Goal: Task Accomplishment & Management: Manage account settings

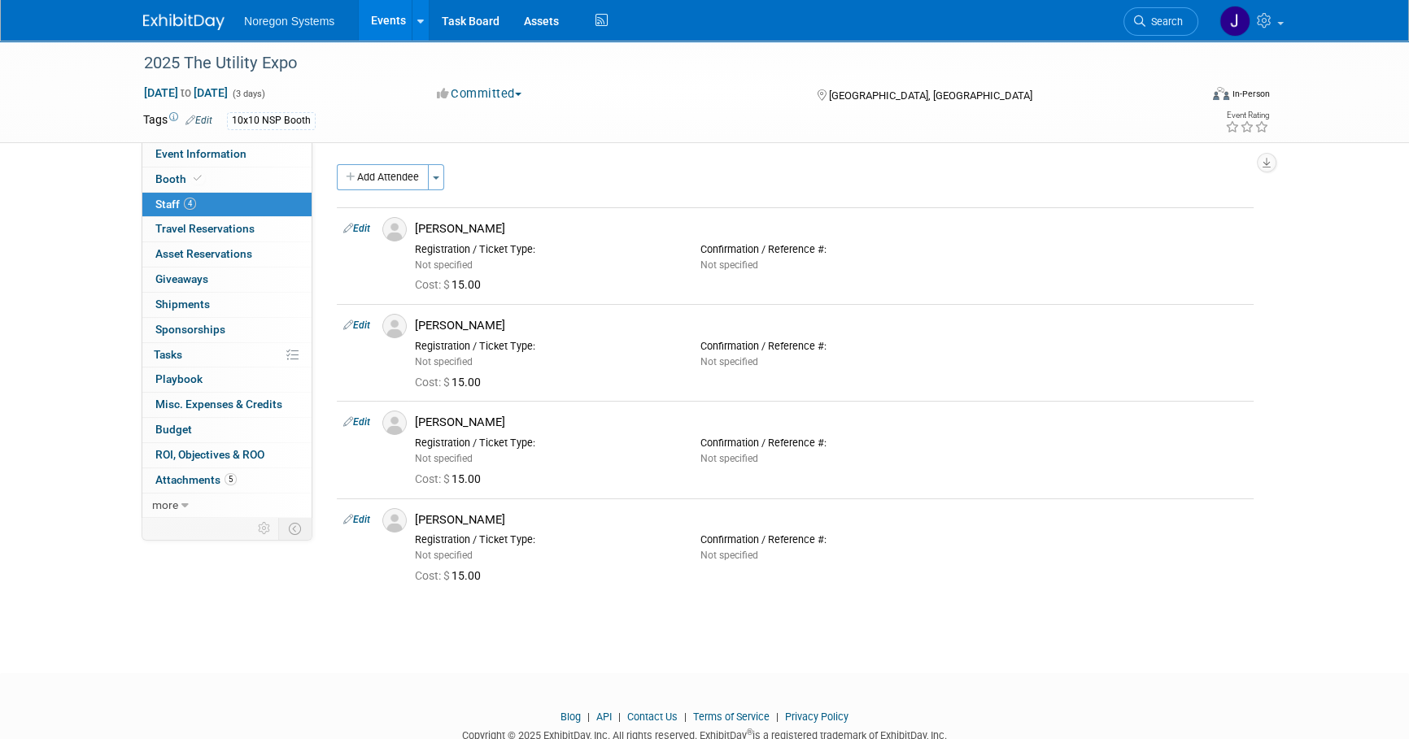
click at [171, 10] on link at bounding box center [193, 13] width 101 height 13
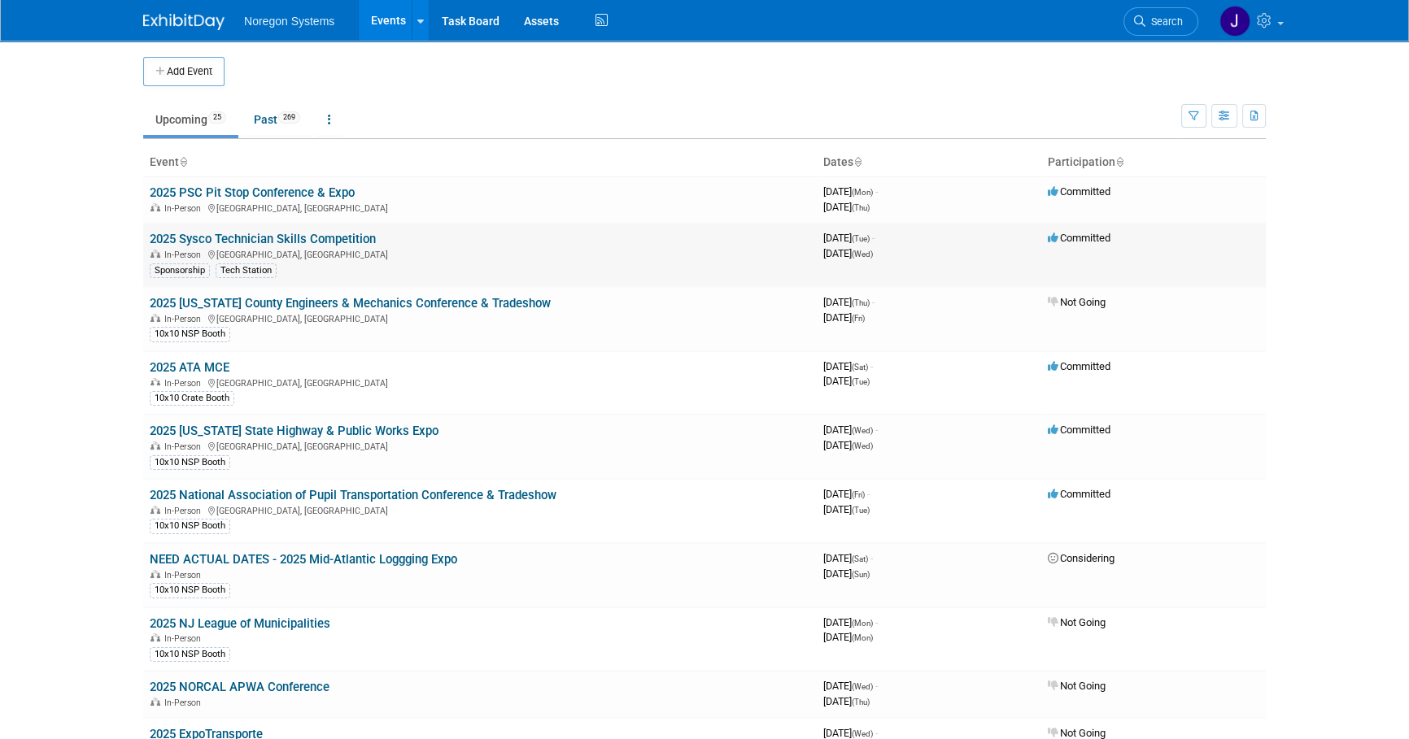
click at [288, 239] on link "2025 Sysco Technician Skills Competition" at bounding box center [263, 239] width 226 height 15
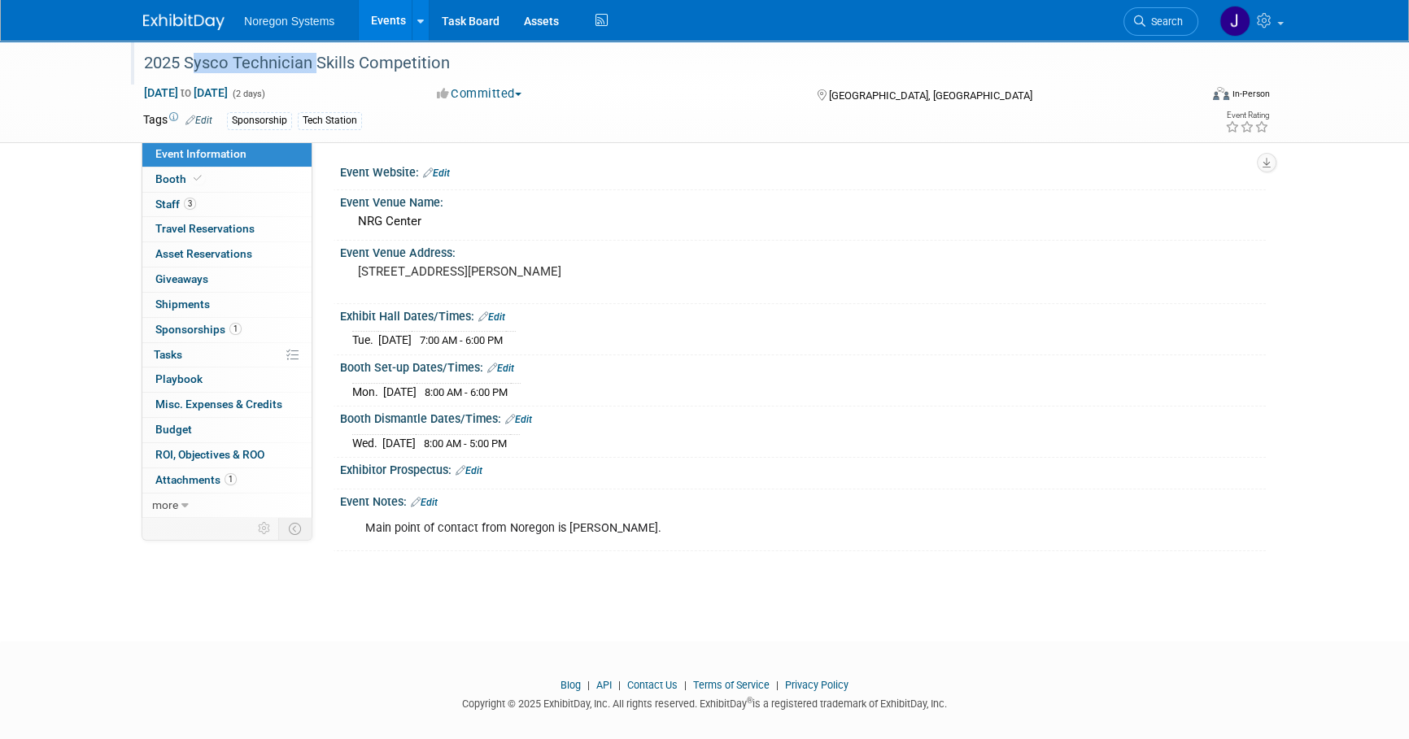
drag, startPoint x: 186, startPoint y: 63, endPoint x: 307, endPoint y: 74, distance: 121.7
click at [307, 74] on div "2025 Sysco Technician Skills Competition" at bounding box center [655, 63] width 1035 height 29
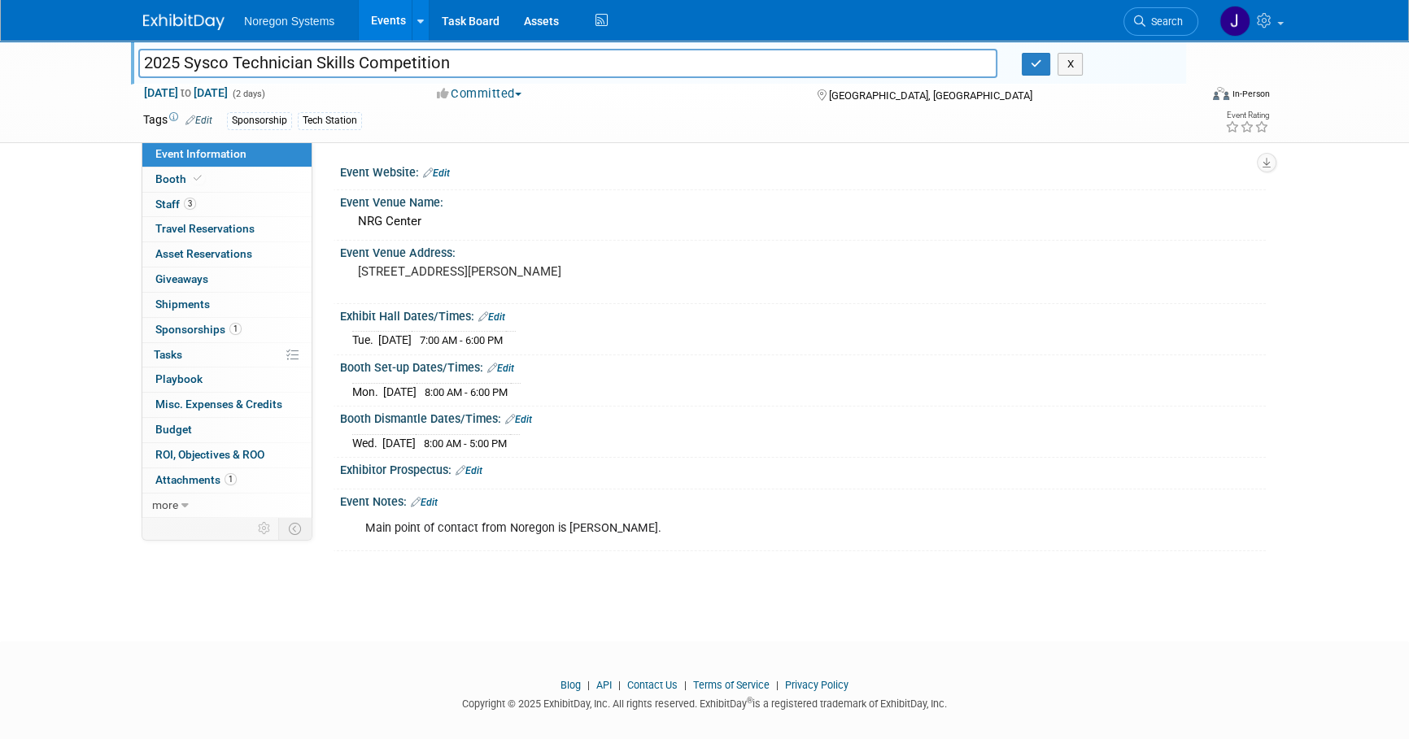
click at [302, 63] on input "2025 Sysco Technician Skills Competition" at bounding box center [567, 63] width 859 height 28
drag, startPoint x: 307, startPoint y: 61, endPoint x: 182, endPoint y: 60, distance: 124.4
click at [182, 60] on input "2025 Sysco Technician Skills Competition" at bounding box center [567, 63] width 859 height 28
click at [202, 202] on link "3 Staff 3" at bounding box center [226, 205] width 169 height 24
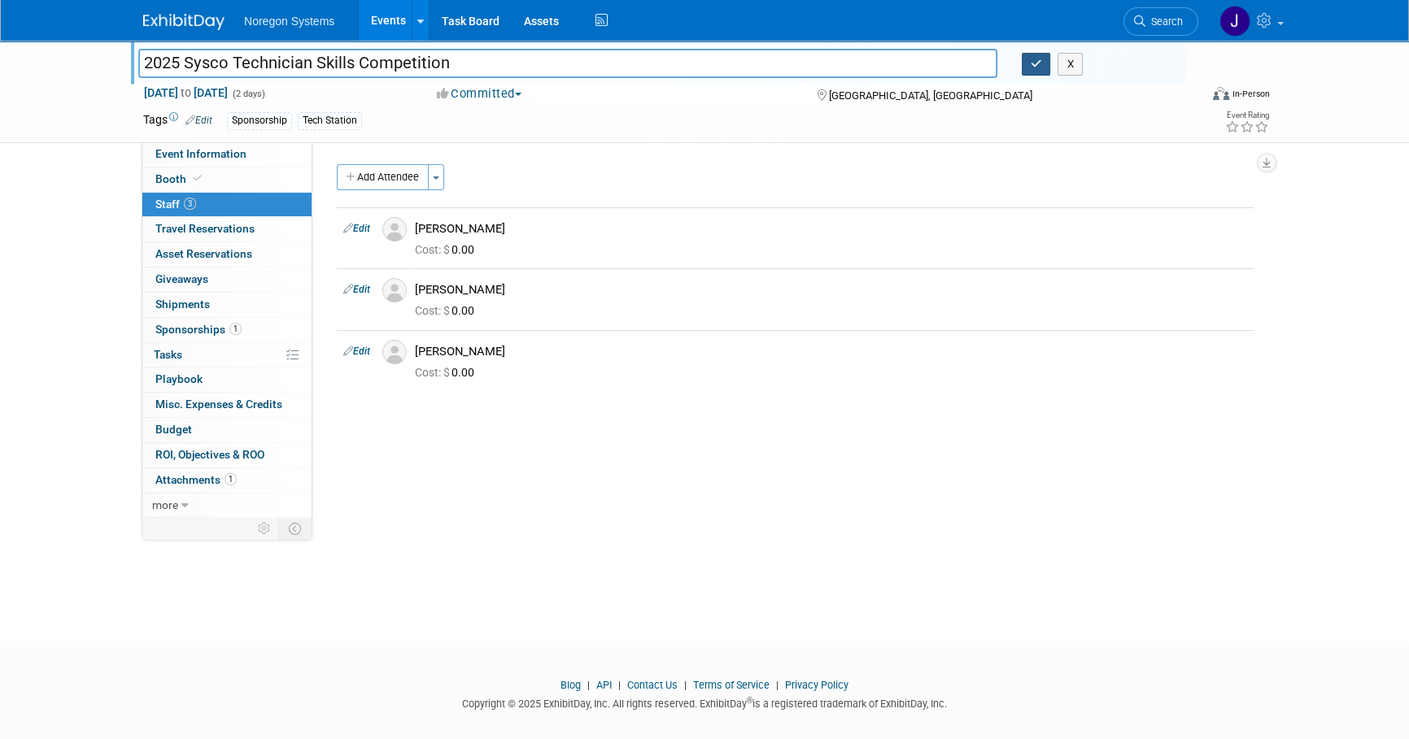
click at [1031, 62] on icon "button" at bounding box center [1035, 64] width 11 height 11
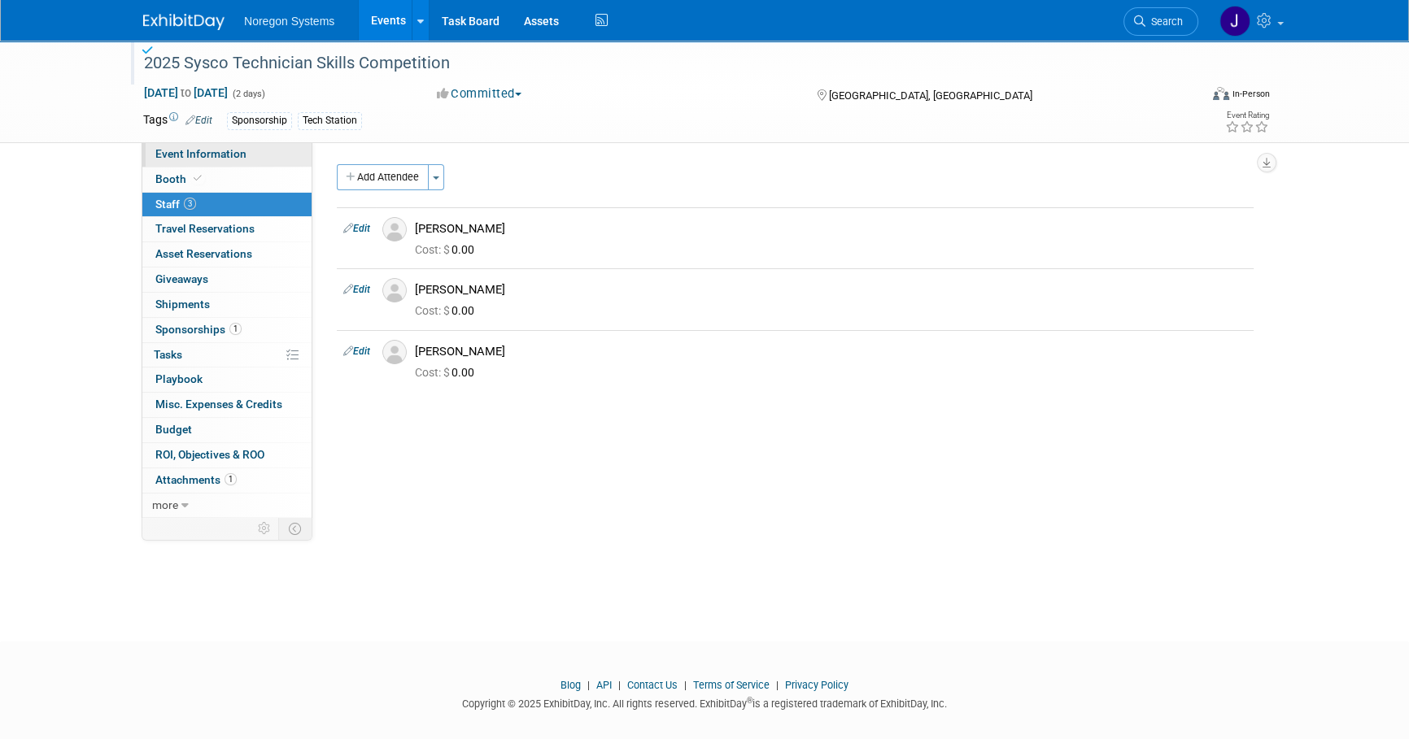
click at [245, 155] on link "Event Information" at bounding box center [226, 154] width 169 height 24
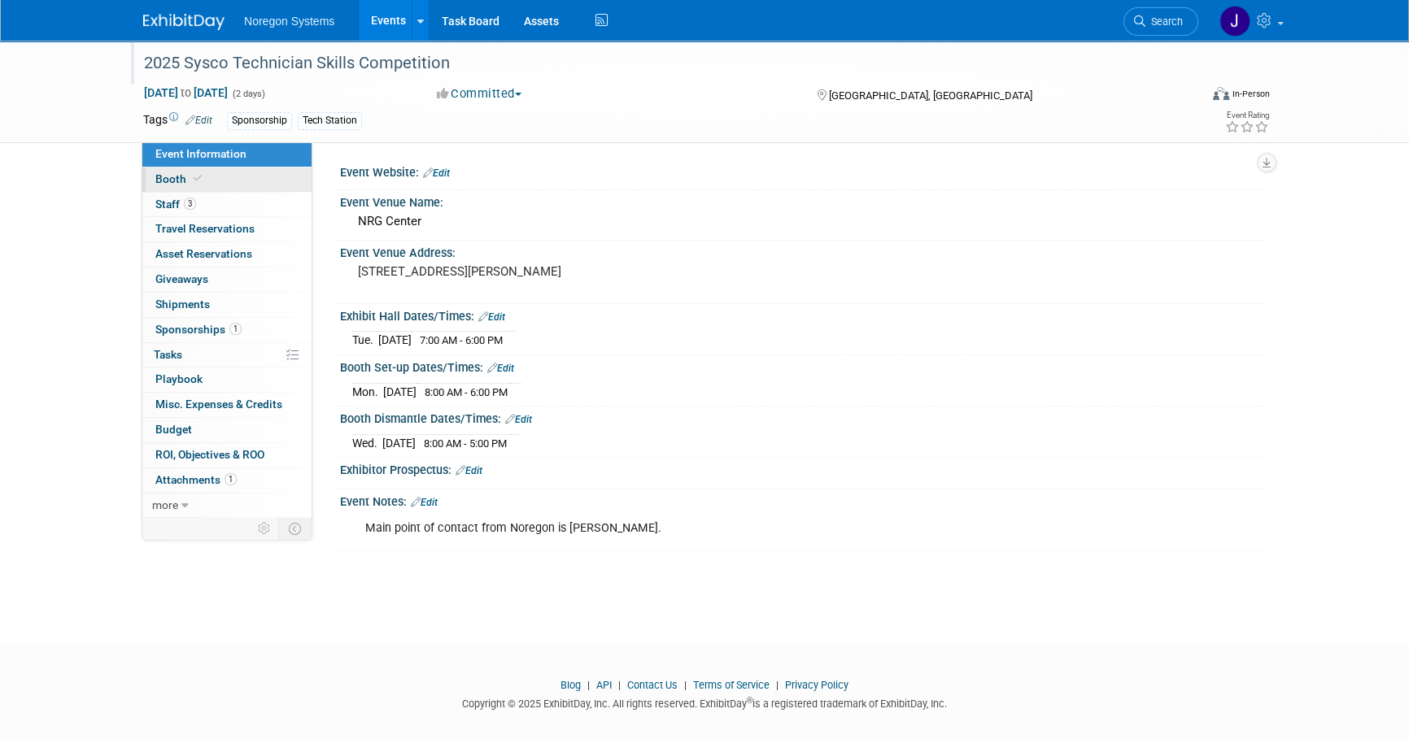
click at [236, 176] on link "Booth" at bounding box center [226, 180] width 169 height 24
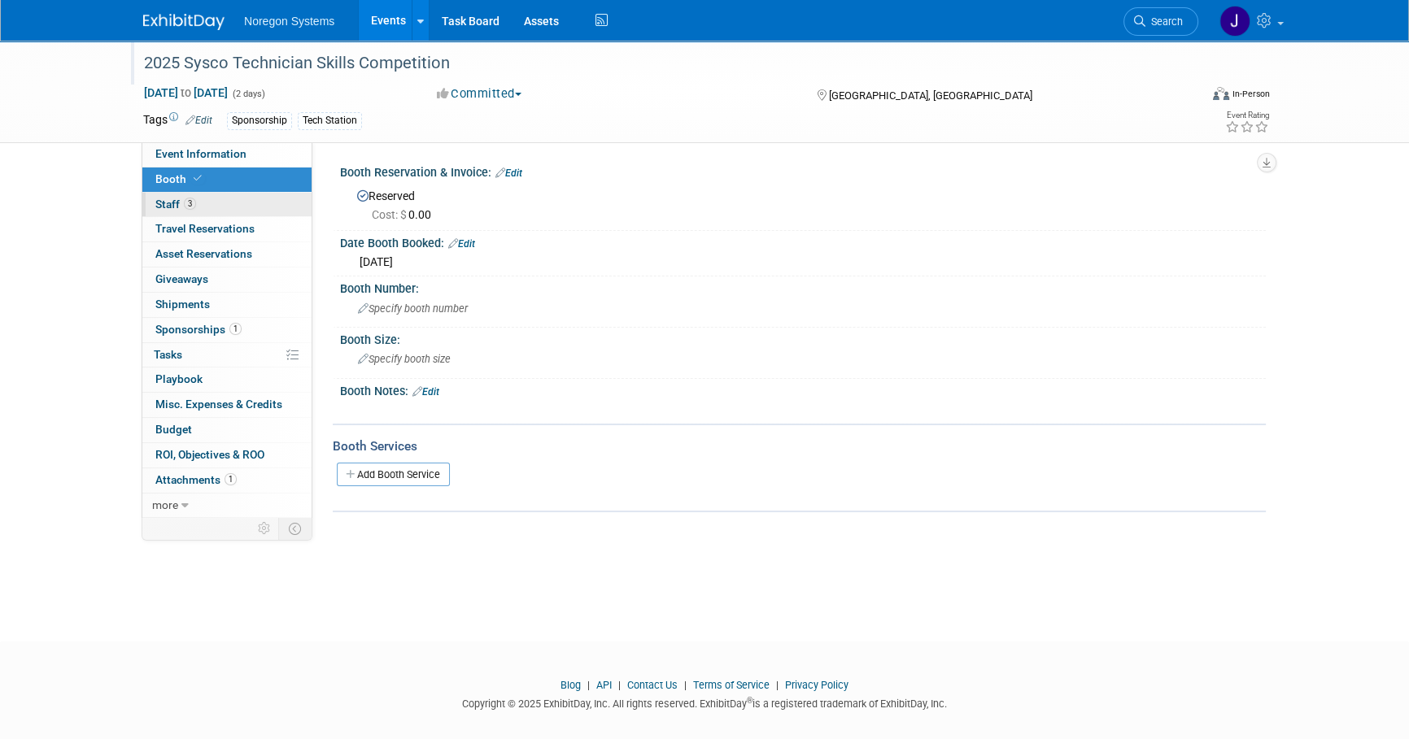
click at [205, 194] on link "3 Staff 3" at bounding box center [226, 205] width 169 height 24
